Goal: Task Accomplishment & Management: Use online tool/utility

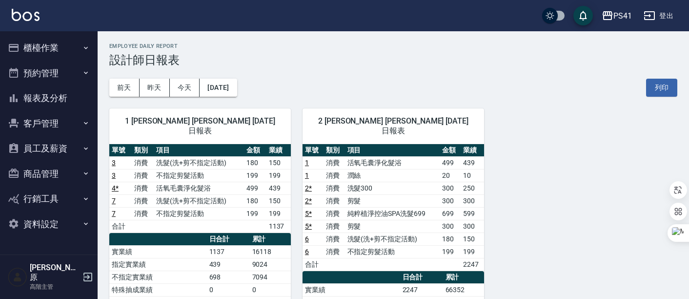
scroll to position [163, 0]
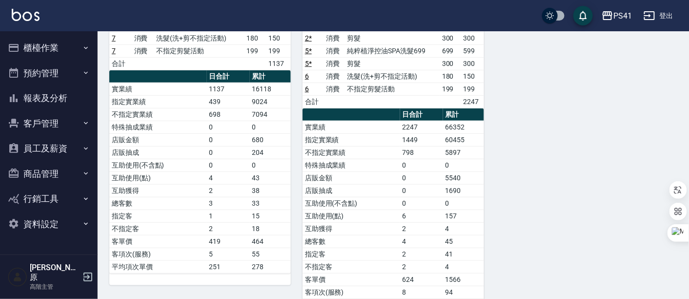
click at [54, 147] on button "員工及薪資" at bounding box center [49, 148] width 90 height 25
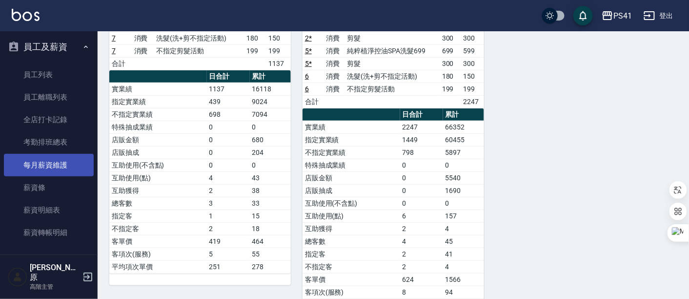
scroll to position [108, 0]
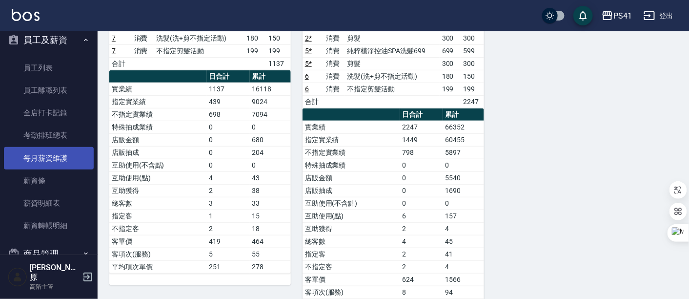
click at [64, 163] on link "每月薪資維護" at bounding box center [49, 158] width 90 height 22
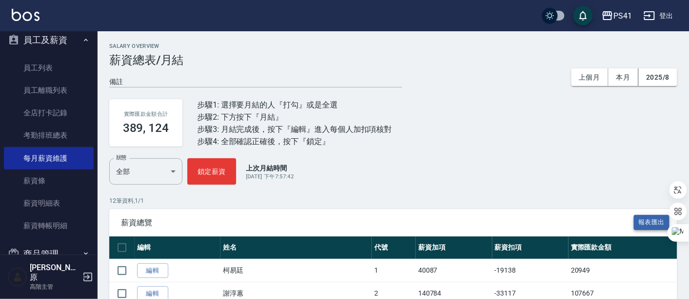
click at [650, 223] on button "報表匯出" at bounding box center [652, 222] width 36 height 15
click at [629, 13] on div "PS41" at bounding box center [622, 16] width 19 height 12
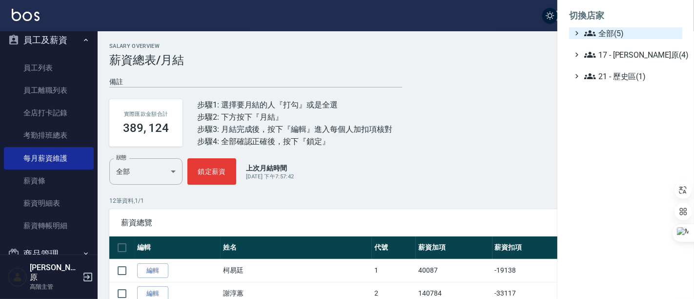
click at [631, 27] on span "全部(5)" at bounding box center [631, 33] width 94 height 12
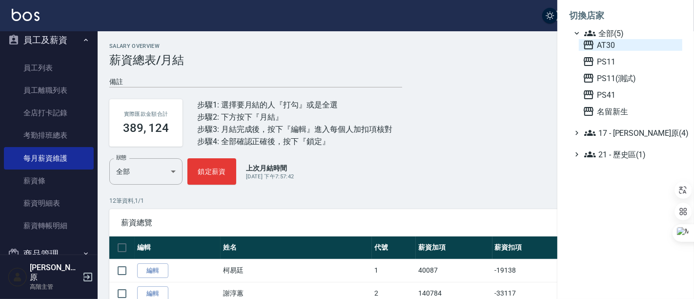
click at [619, 41] on span "AT30" at bounding box center [631, 45] width 96 height 12
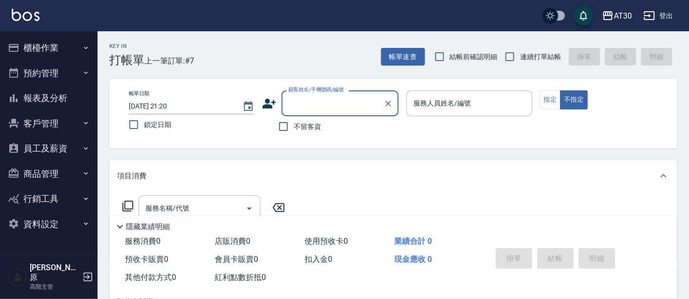
click at [54, 150] on button "員工及薪資" at bounding box center [49, 148] width 90 height 25
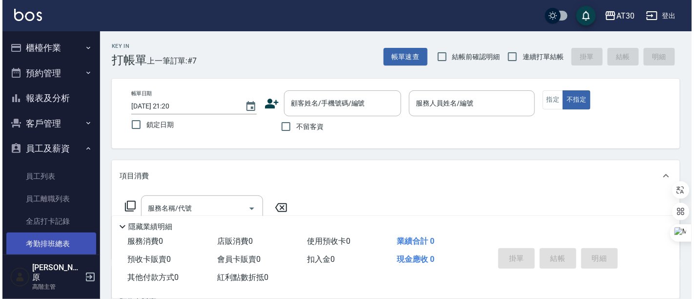
scroll to position [54, 0]
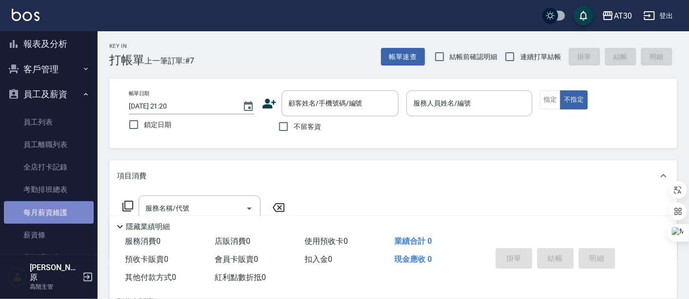
click at [58, 216] on link "每月薪資維護" at bounding box center [49, 212] width 90 height 22
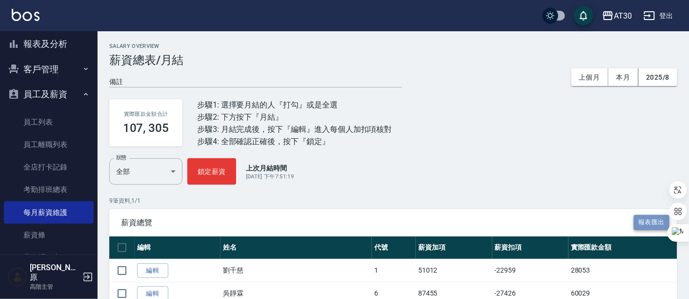
click at [649, 223] on button "報表匯出" at bounding box center [652, 222] width 36 height 15
click at [624, 16] on div "AT30" at bounding box center [623, 16] width 18 height 12
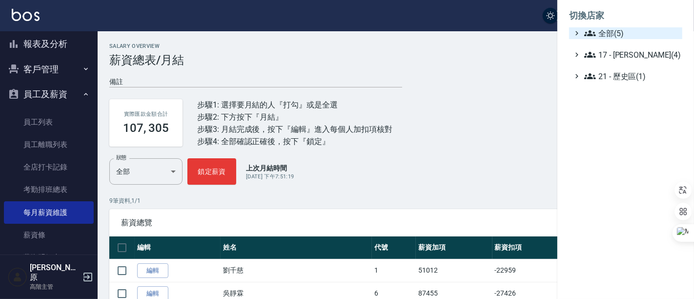
click at [619, 29] on span "全部(5)" at bounding box center [631, 33] width 94 height 12
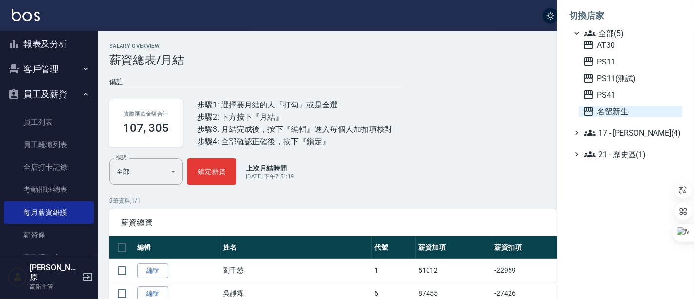
click at [618, 106] on span "名留新生" at bounding box center [631, 111] width 96 height 12
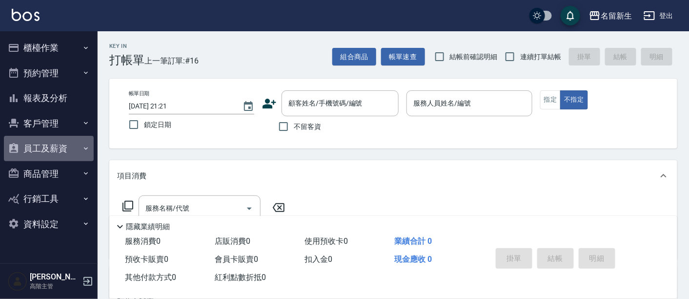
click at [45, 152] on button "員工及薪資" at bounding box center [49, 148] width 90 height 25
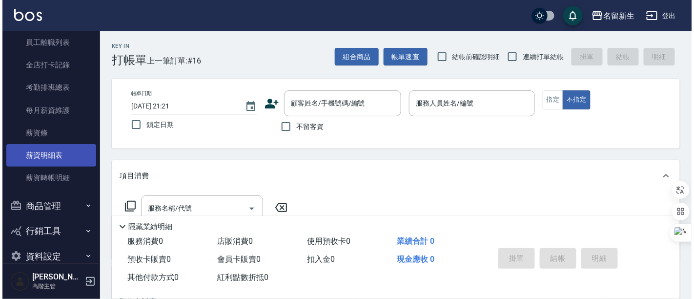
scroll to position [163, 0]
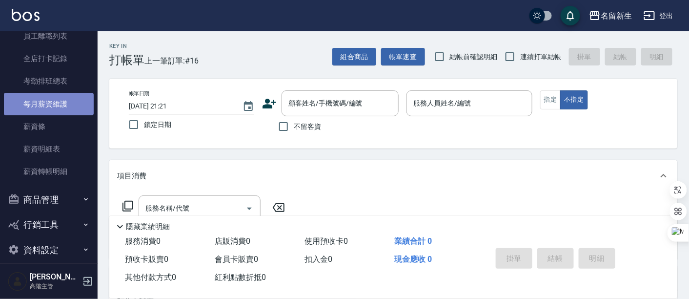
click at [59, 105] on link "每月薪資維護" at bounding box center [49, 104] width 90 height 22
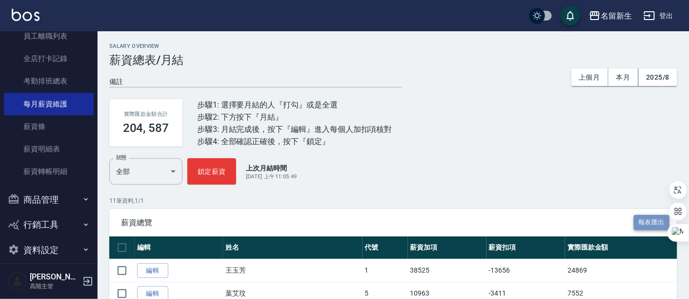
click at [644, 220] on button "報表匯出" at bounding box center [652, 222] width 36 height 15
click at [629, 16] on div "名留新生" at bounding box center [616, 16] width 31 height 12
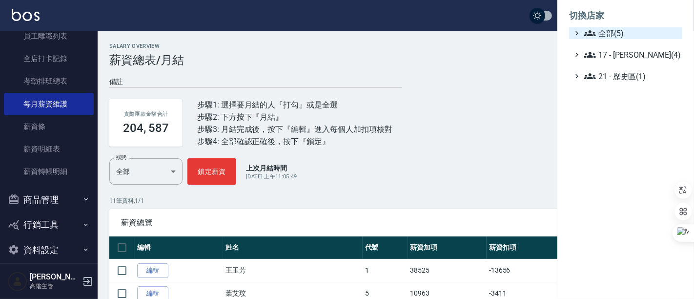
click at [609, 38] on span "全部(5)" at bounding box center [631, 33] width 94 height 12
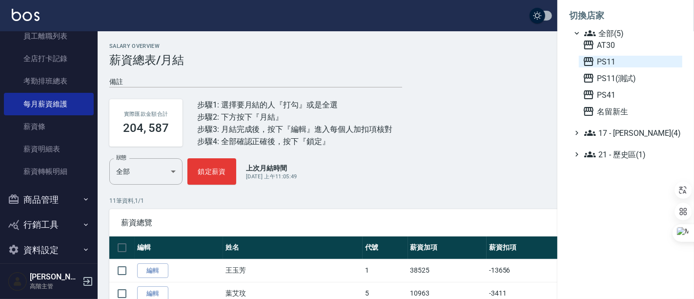
click at [613, 60] on span "PS11" at bounding box center [631, 62] width 96 height 12
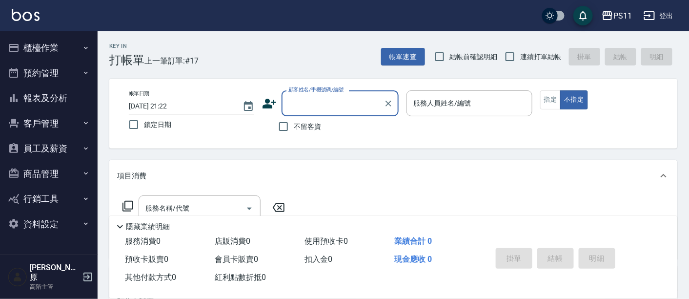
click at [48, 152] on button "員工及薪資" at bounding box center [49, 148] width 90 height 25
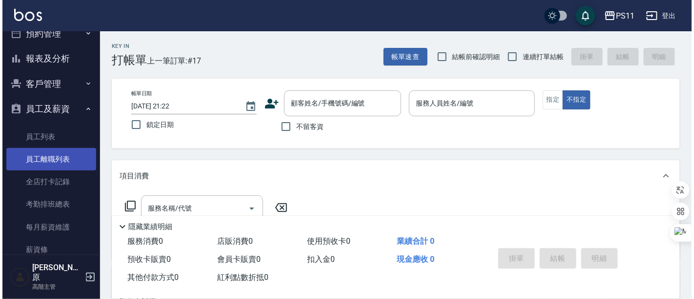
scroll to position [54, 0]
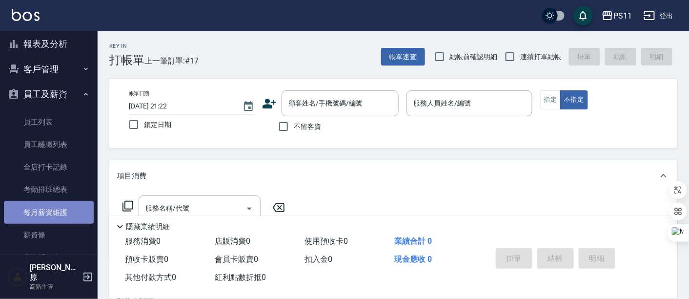
click at [56, 217] on link "每月薪資維護" at bounding box center [49, 212] width 90 height 22
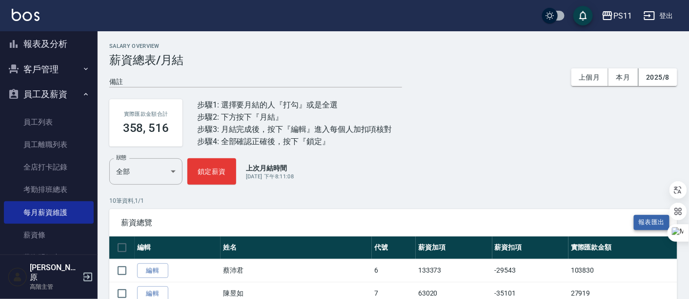
click at [658, 222] on button "報表匯出" at bounding box center [652, 222] width 36 height 15
click at [633, 19] on button "PS11" at bounding box center [617, 16] width 38 height 20
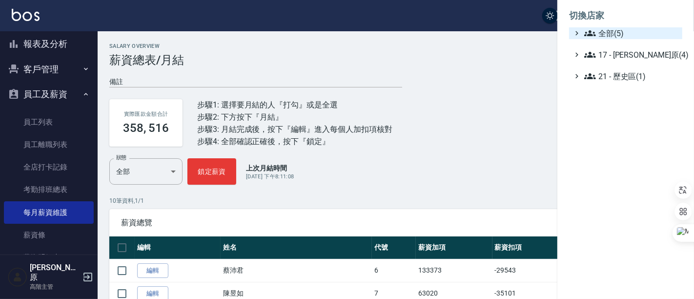
click at [618, 35] on span "全部(5)" at bounding box center [631, 33] width 94 height 12
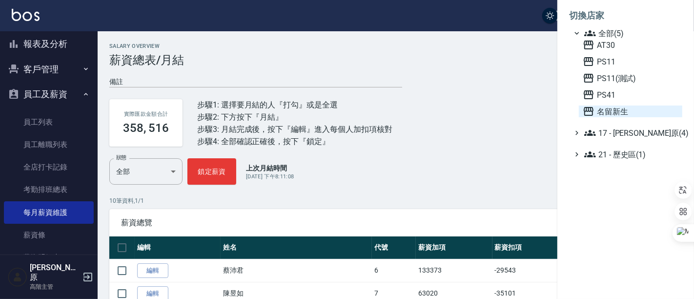
click at [621, 109] on span "名留新生" at bounding box center [631, 111] width 96 height 12
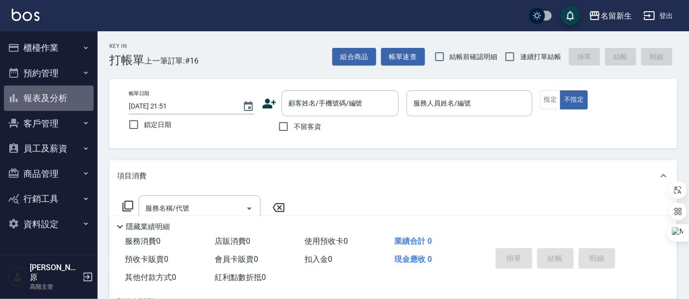
click at [69, 104] on button "報表及分析" at bounding box center [49, 97] width 90 height 25
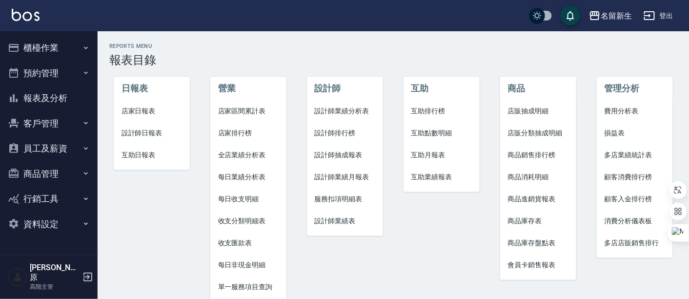
click at [250, 260] on span "每日非現金明細" at bounding box center [248, 265] width 61 height 10
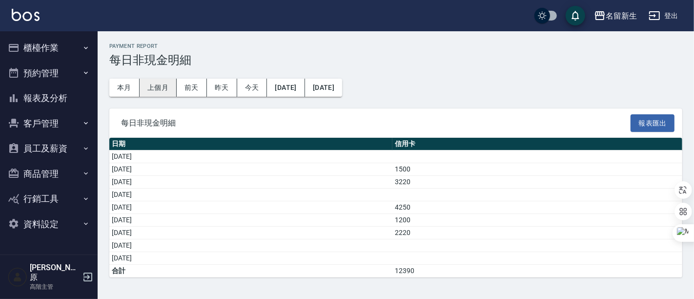
click at [153, 84] on button "上個月" at bounding box center [158, 88] width 37 height 18
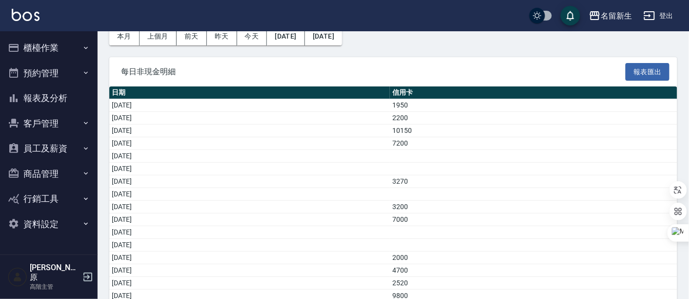
scroll to position [264, 0]
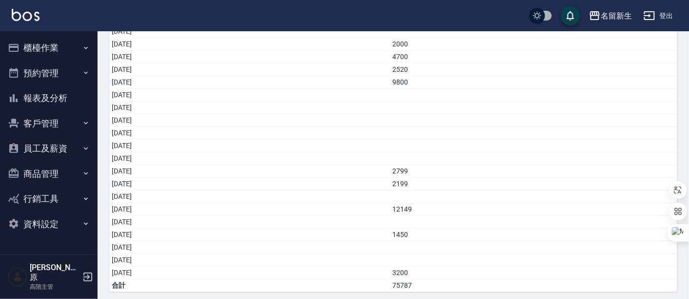
click at [352, 165] on td "[DATE]" at bounding box center [249, 171] width 281 height 13
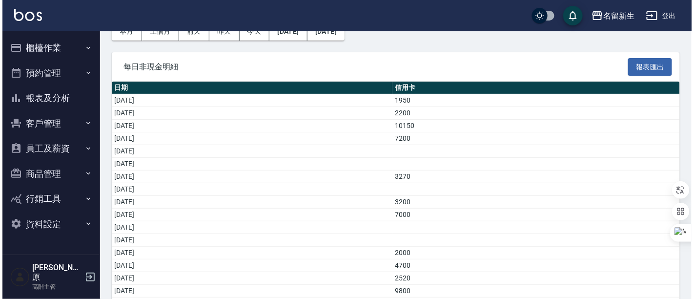
scroll to position [0, 0]
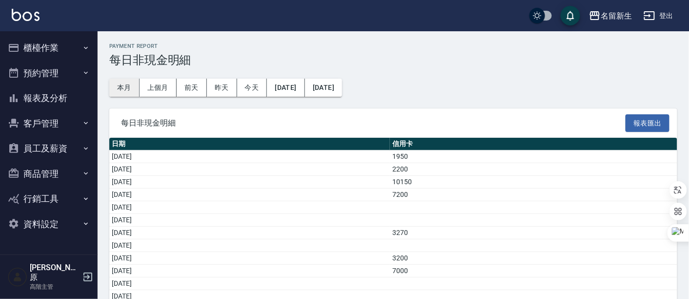
click at [127, 83] on button "本月" at bounding box center [124, 88] width 30 height 18
click at [624, 17] on div "名留新生" at bounding box center [616, 16] width 31 height 12
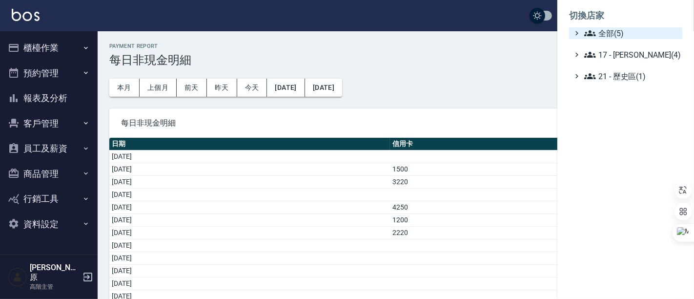
click at [619, 28] on span "全部(5)" at bounding box center [631, 33] width 94 height 12
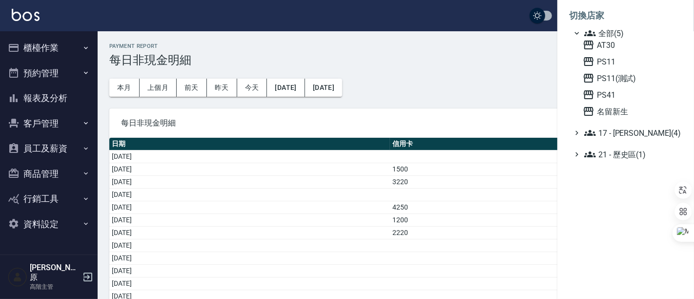
click at [613, 101] on div "AT30 PS11 PS11(測試) PS41 名留新生" at bounding box center [630, 78] width 103 height 78
click at [612, 97] on span "PS41" at bounding box center [631, 95] width 96 height 12
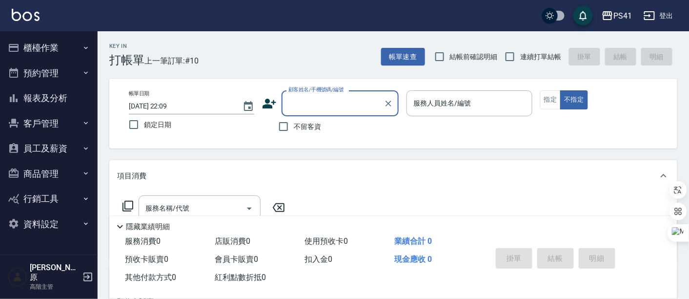
click at [64, 95] on button "報表及分析" at bounding box center [49, 97] width 90 height 25
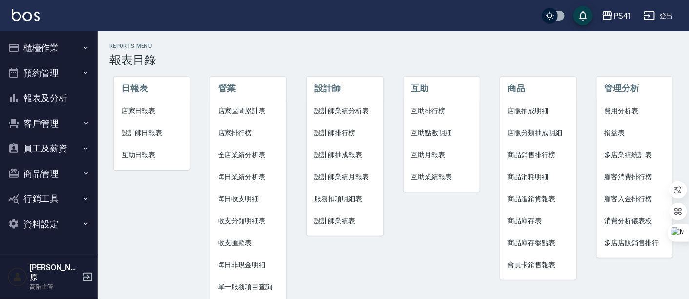
click at [236, 239] on span "收支匯款表" at bounding box center [248, 243] width 61 height 10
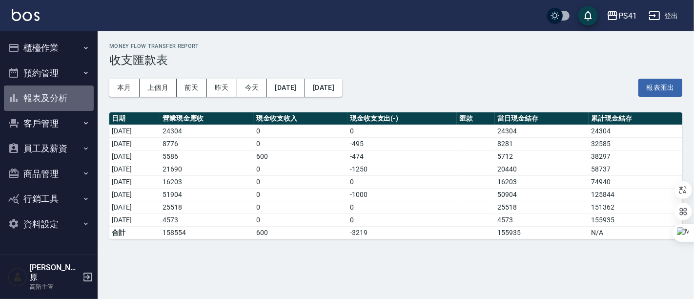
click at [51, 94] on button "報表及分析" at bounding box center [49, 97] width 90 height 25
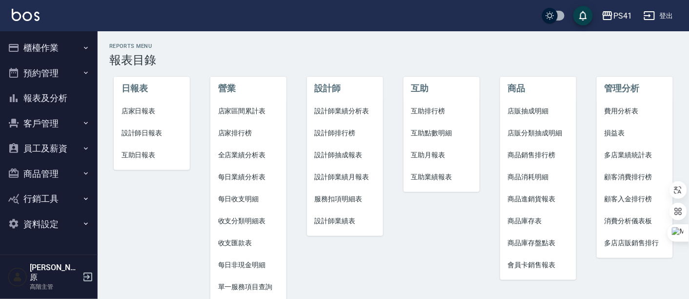
click at [248, 266] on span "每日非現金明細" at bounding box center [248, 265] width 61 height 10
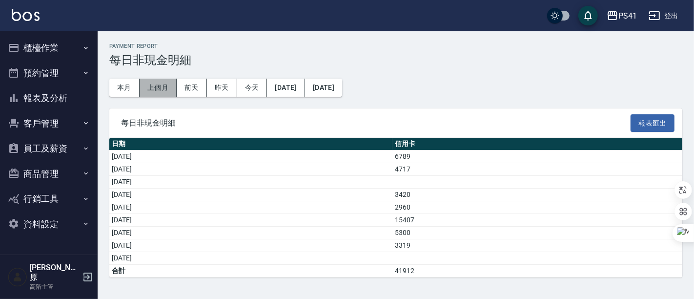
click at [158, 91] on button "上個月" at bounding box center [158, 88] width 37 height 18
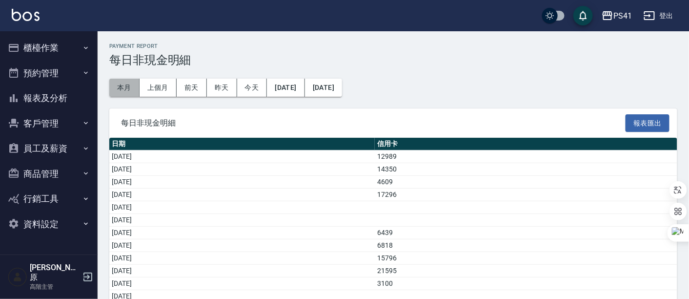
click at [133, 91] on button "本月" at bounding box center [124, 88] width 30 height 18
